Goal: Task Accomplishment & Management: Manage account settings

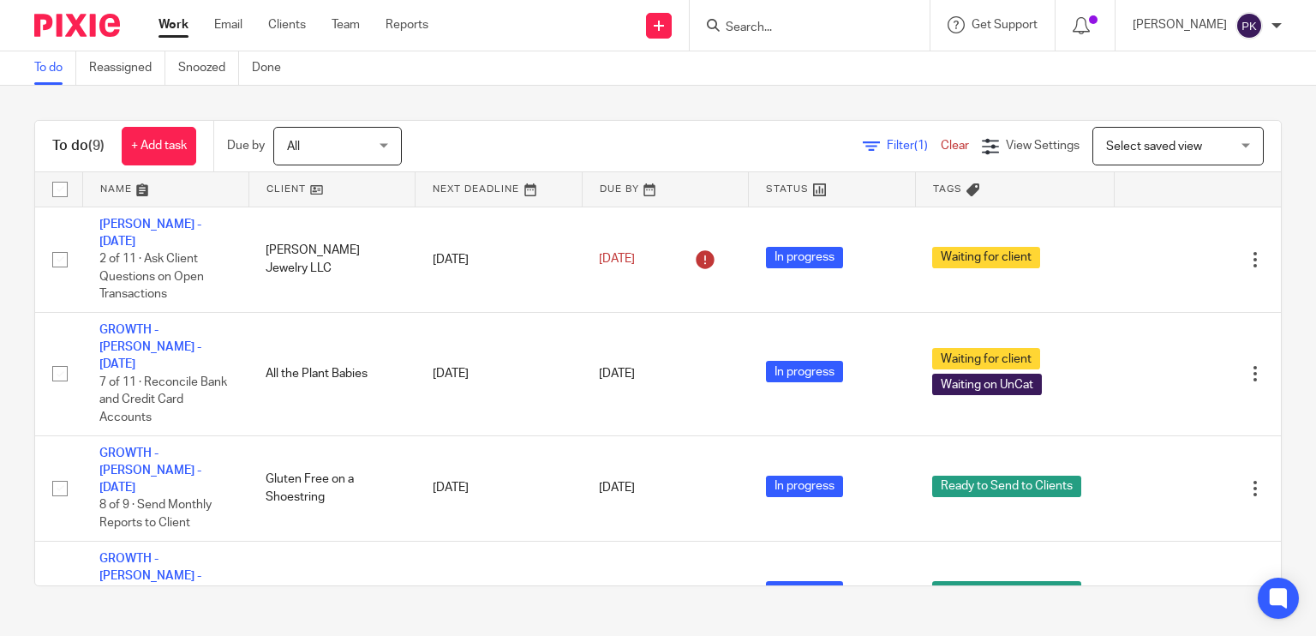
scroll to position [490, 0]
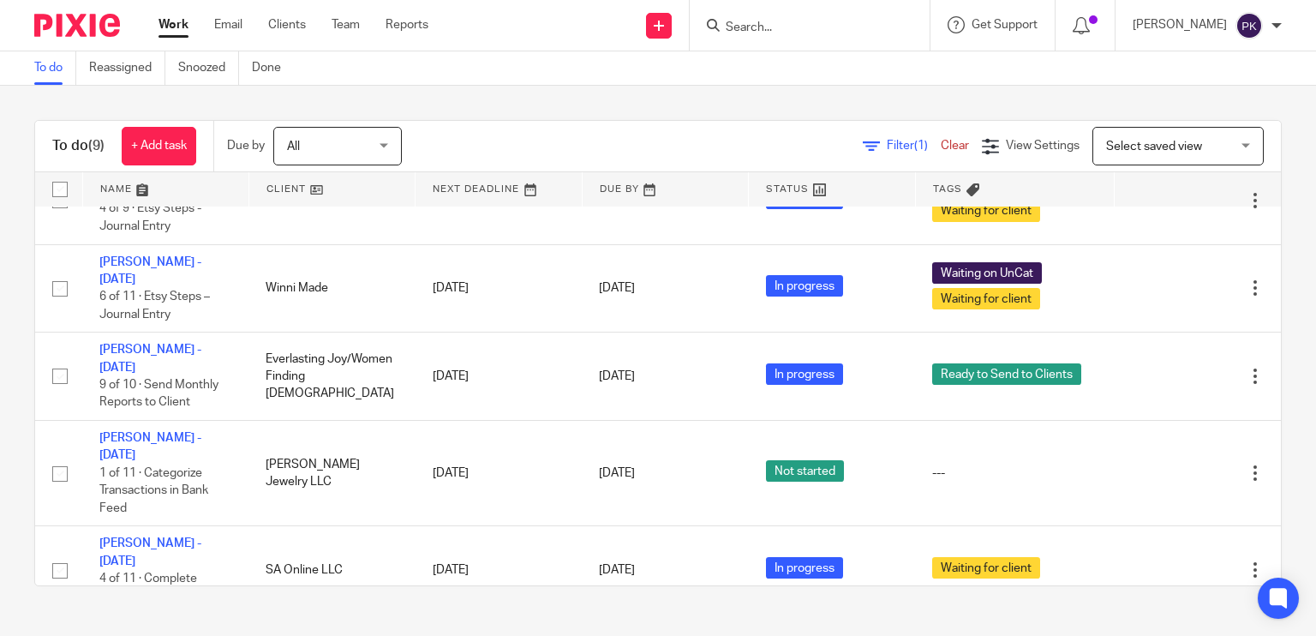
click at [176, 21] on link "Work" at bounding box center [173, 24] width 30 height 17
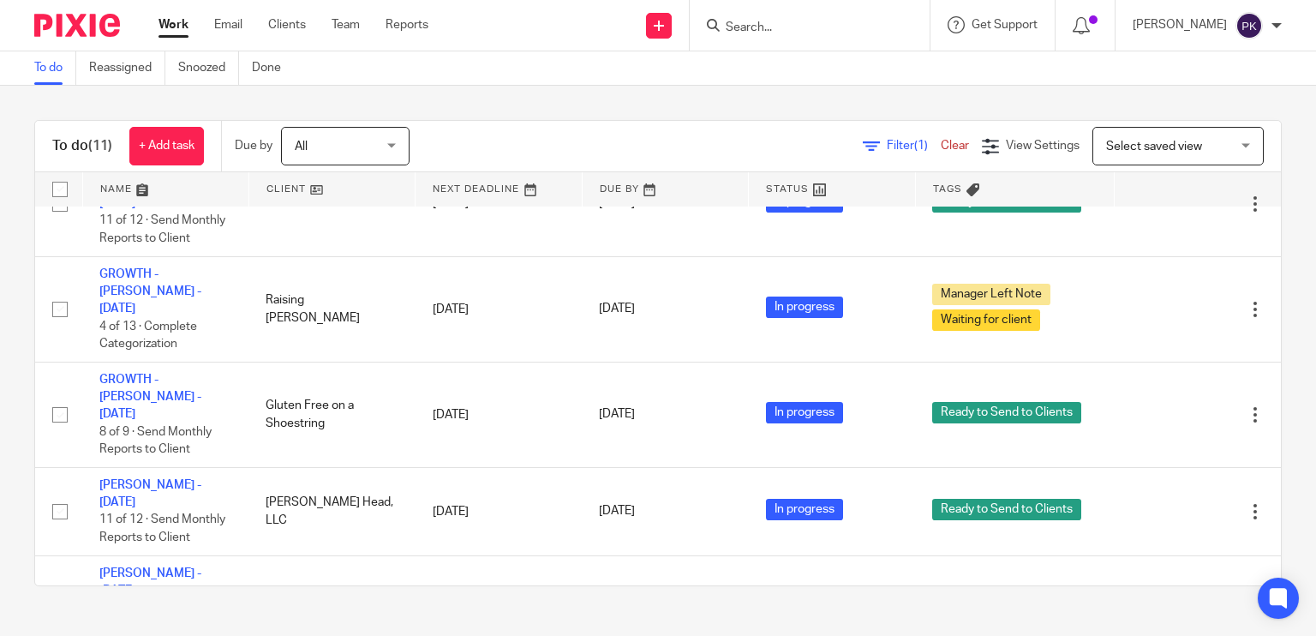
scroll to position [286, 0]
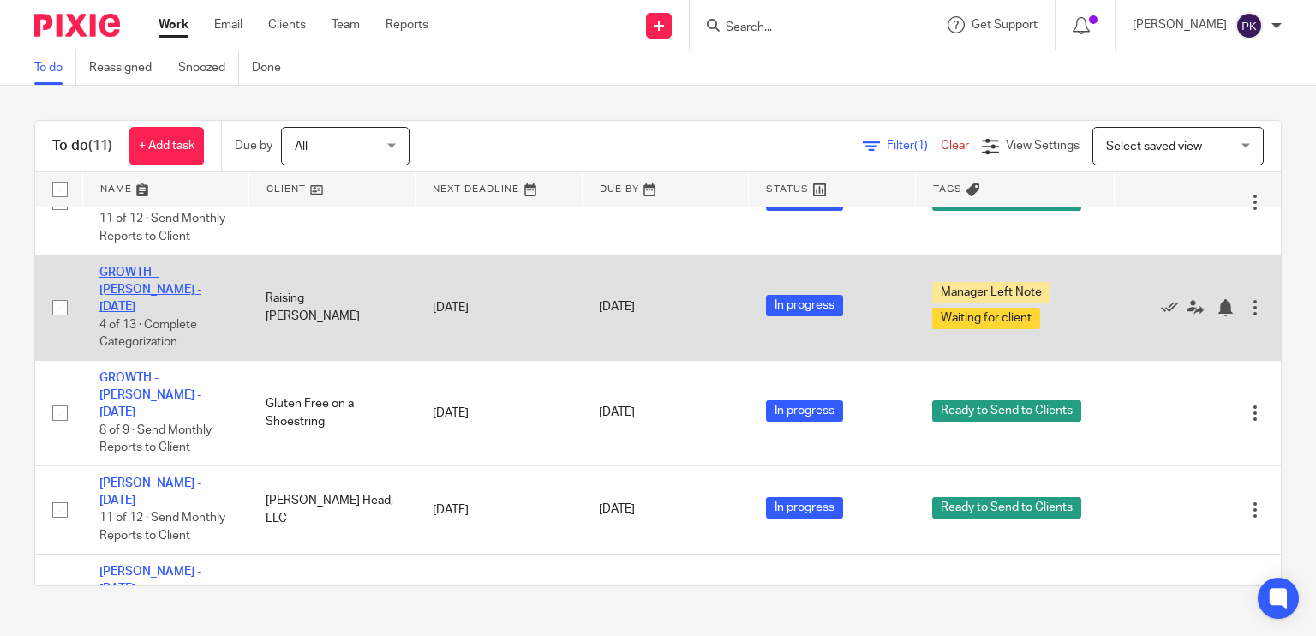
click at [170, 266] on link "GROWTH - [PERSON_NAME] - [DATE]" at bounding box center [150, 289] width 102 height 47
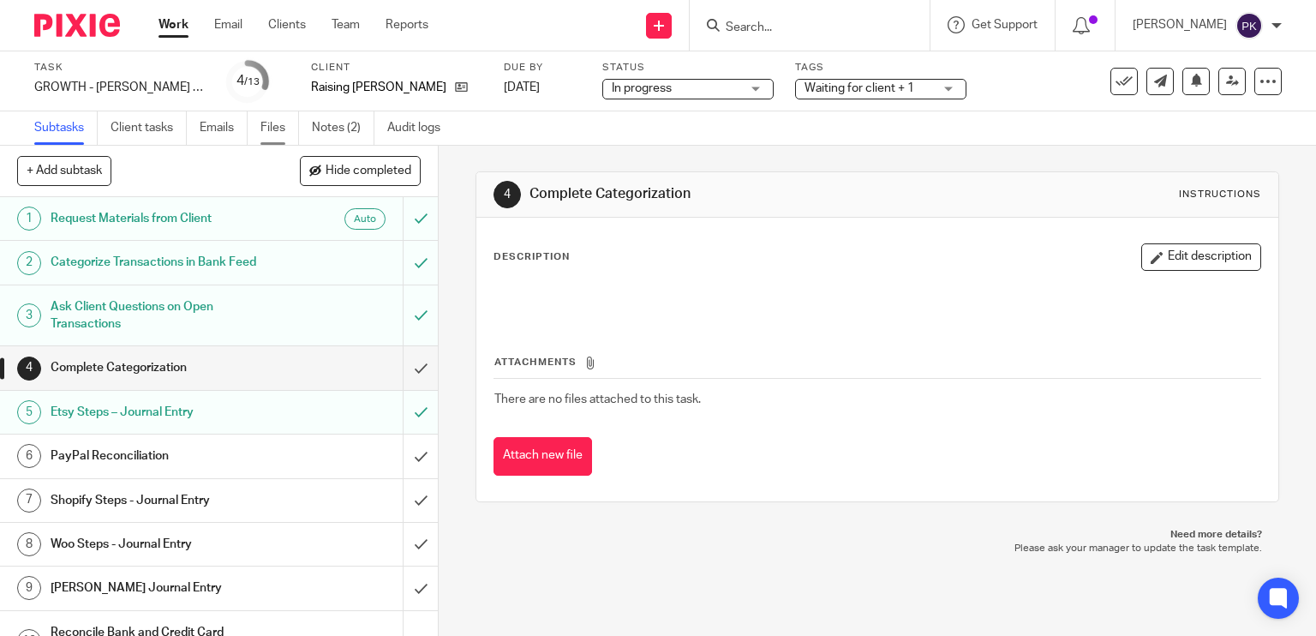
click at [284, 128] on link "Files" at bounding box center [279, 127] width 39 height 33
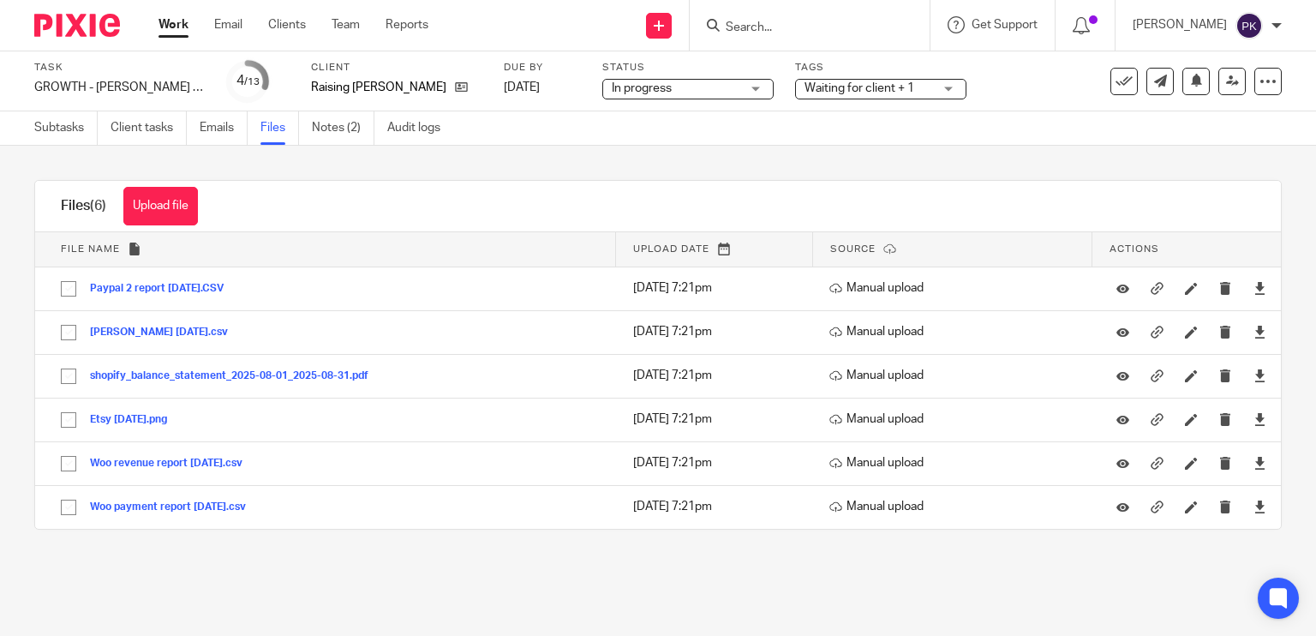
click at [310, 134] on ul "Subtasks Client tasks Emails Files Notes (2) Audit logs" at bounding box center [250, 127] width 432 height 33
click at [328, 133] on link "Notes (2)" at bounding box center [343, 127] width 63 height 33
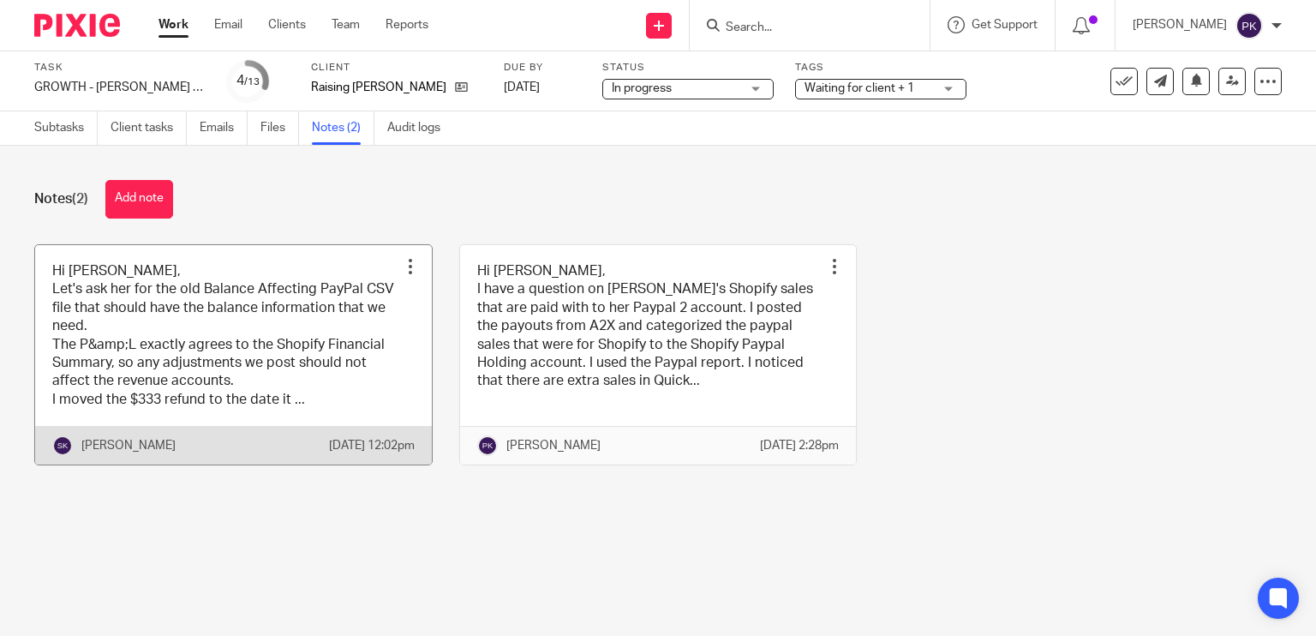
click at [257, 377] on link at bounding box center [233, 355] width 397 height 220
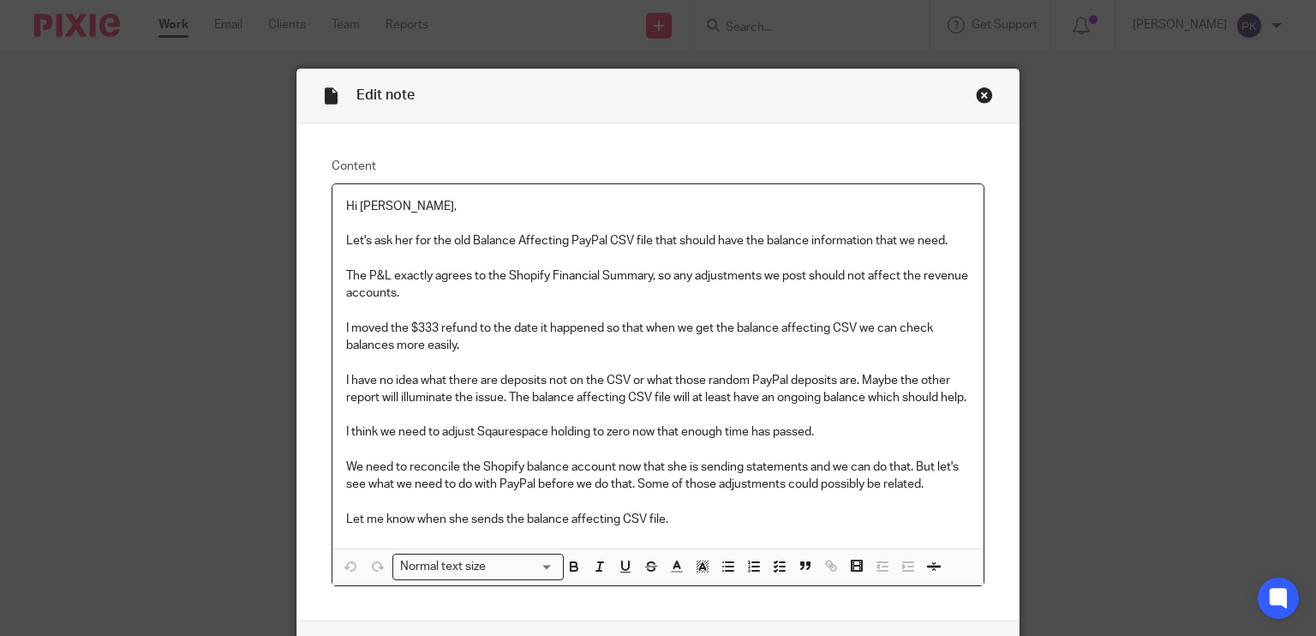
click at [977, 92] on div "Close this dialog window" at bounding box center [984, 95] width 17 height 17
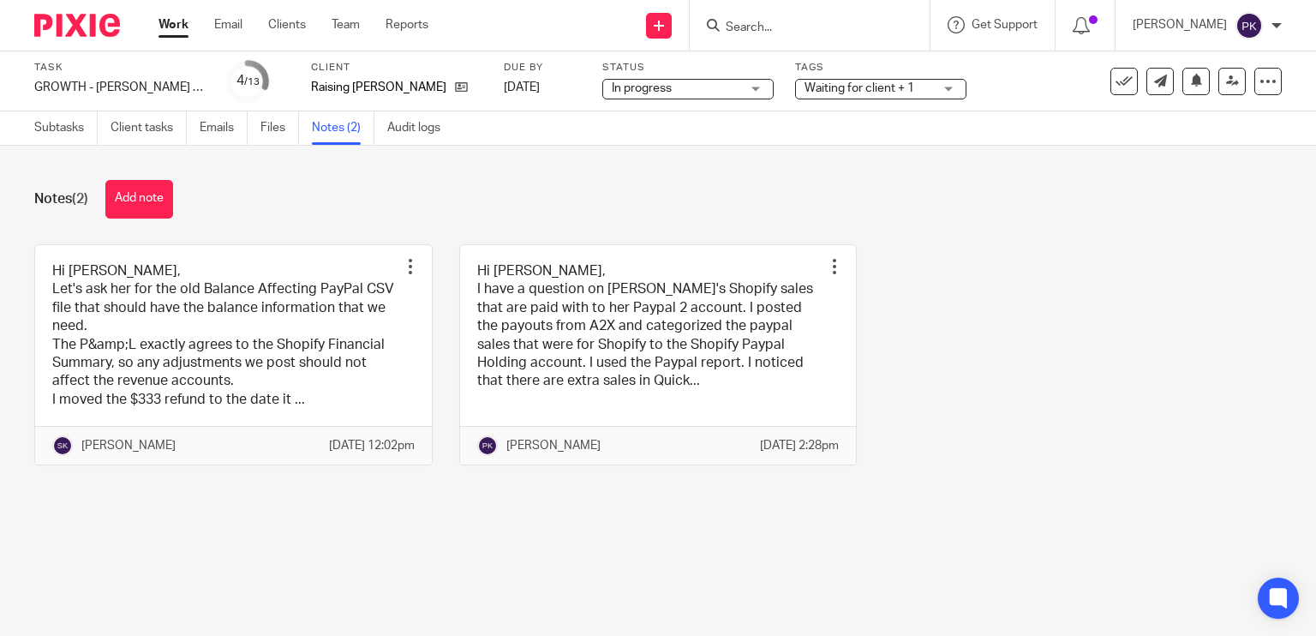
click at [171, 31] on link "Work" at bounding box center [173, 24] width 30 height 17
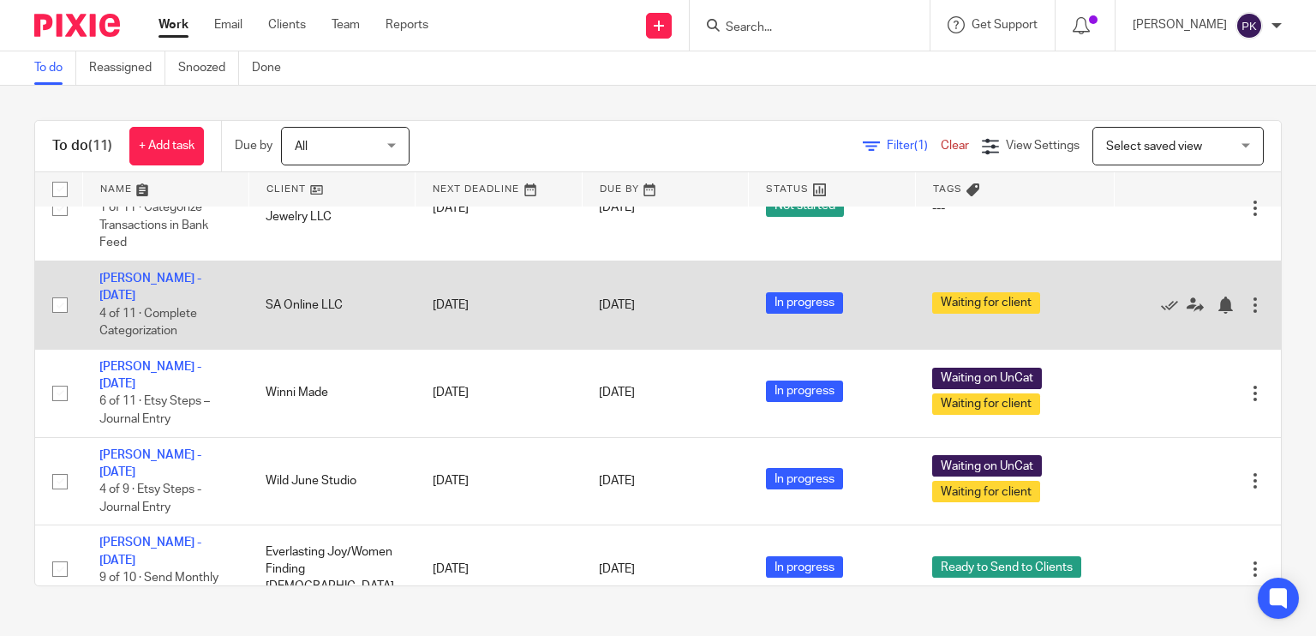
scroll to position [516, 0]
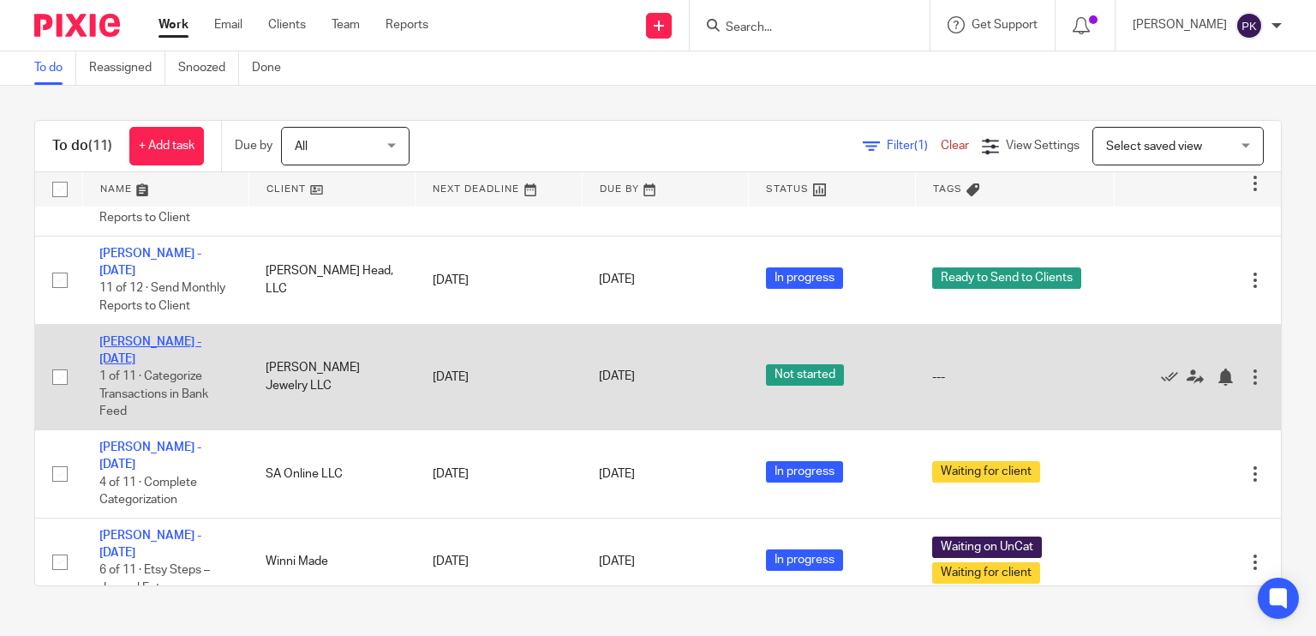
click at [172, 336] on link "Shannon Westmeyer - August 2025" at bounding box center [150, 350] width 102 height 29
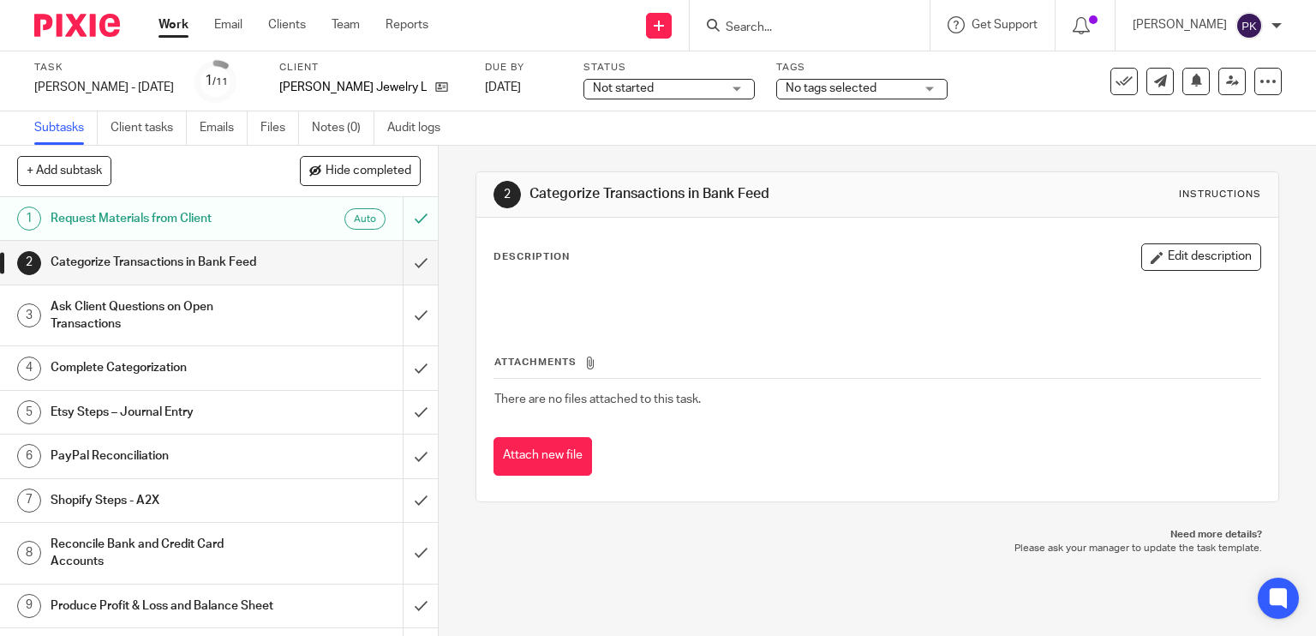
click at [654, 85] on span "Not started" at bounding box center [623, 88] width 61 height 12
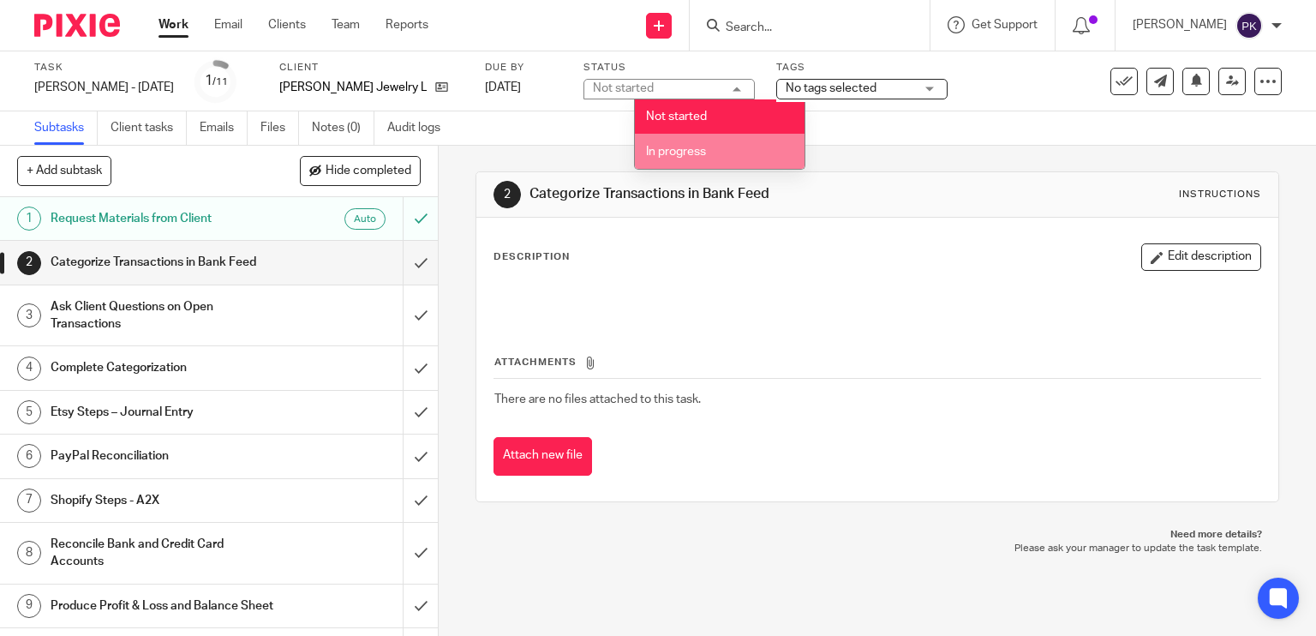
click at [689, 143] on li "In progress" at bounding box center [720, 151] width 170 height 35
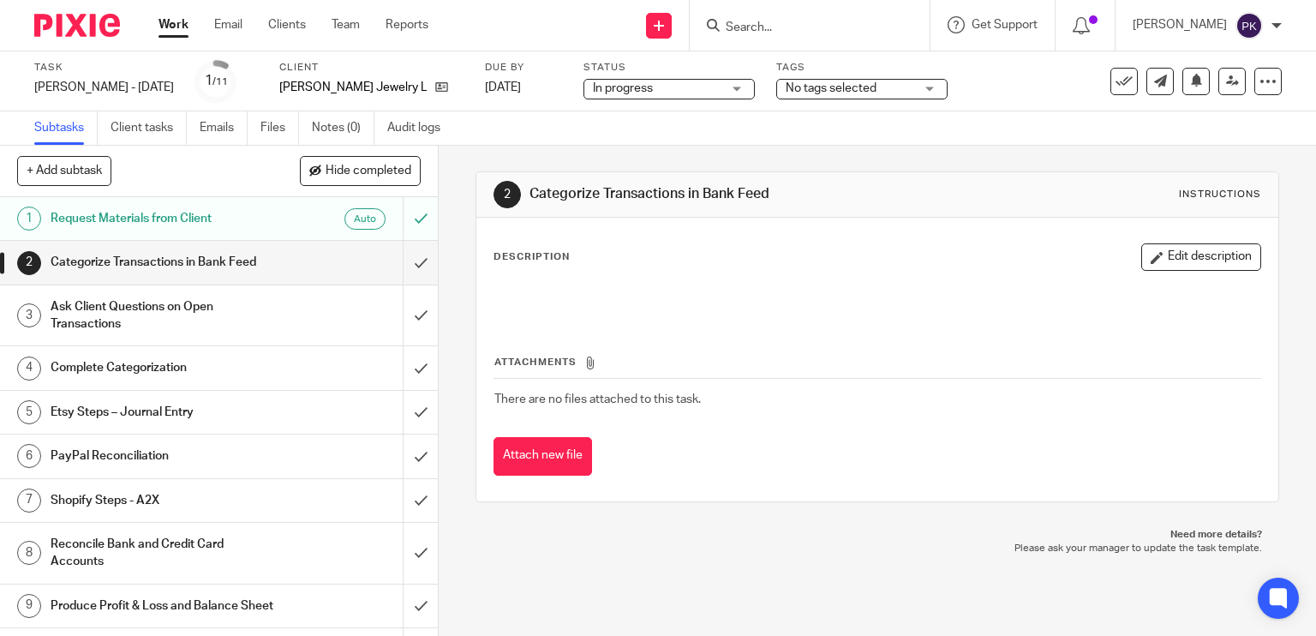
click at [876, 91] on span "No tags selected" at bounding box center [830, 88] width 91 height 12
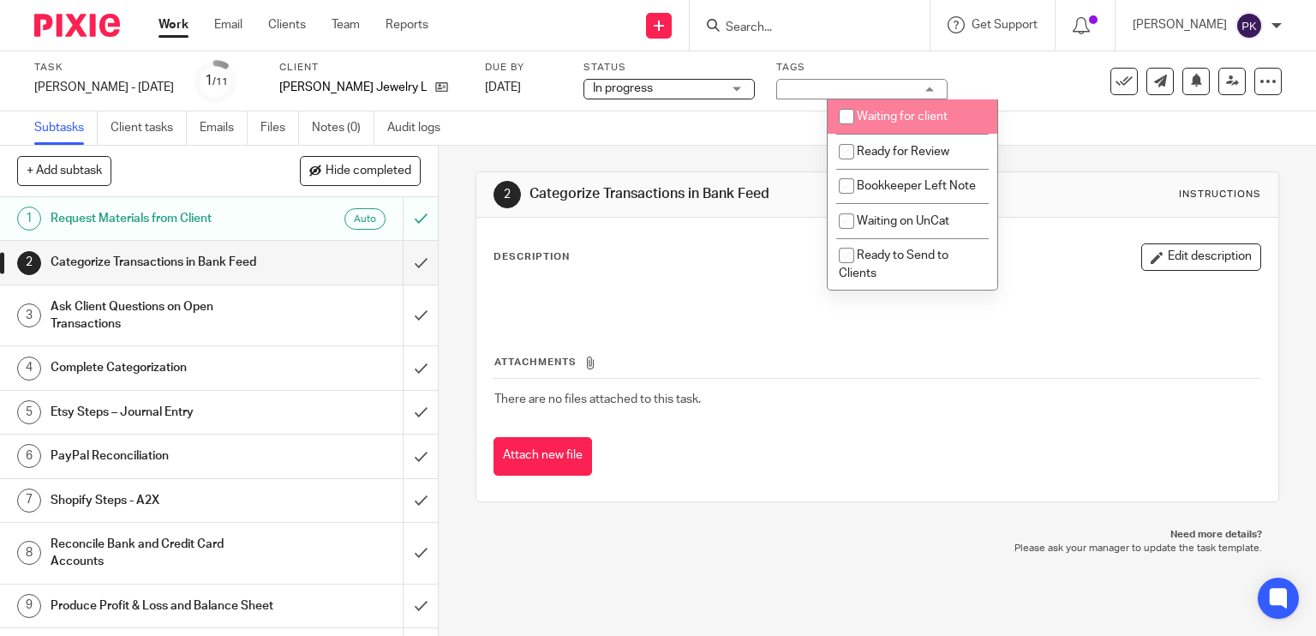
click at [873, 114] on span "Waiting for client" at bounding box center [902, 116] width 91 height 12
checkbox input "true"
click at [753, 119] on div "Subtasks Client tasks Emails Files Notes (0) Audit logs" at bounding box center [658, 128] width 1316 height 34
